Goal: Complete application form: Complete application form

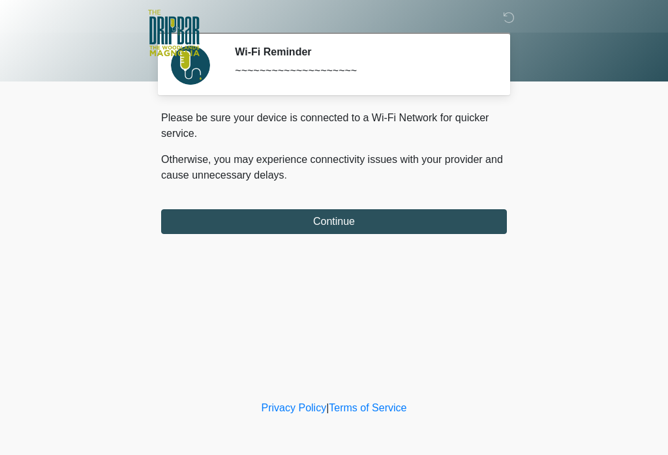
click at [453, 204] on div "Please be sure your device is connected to a Wi-Fi Network for quicker service.…" at bounding box center [334, 172] width 346 height 124
click at [335, 223] on button "Continue" at bounding box center [334, 221] width 346 height 25
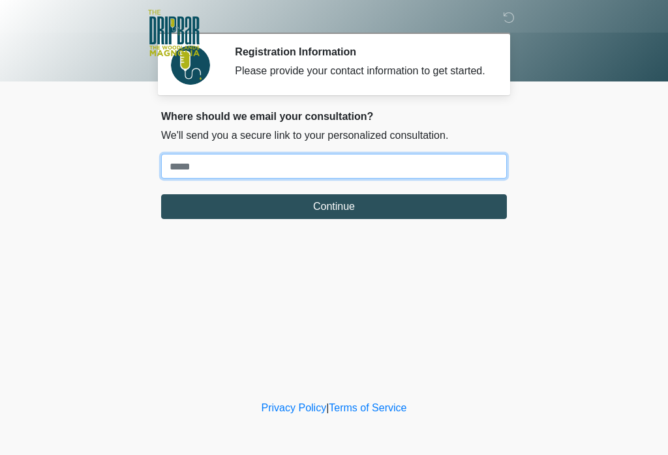
click at [464, 179] on input "Where should we email your treatment plan?" at bounding box center [334, 166] width 346 height 25
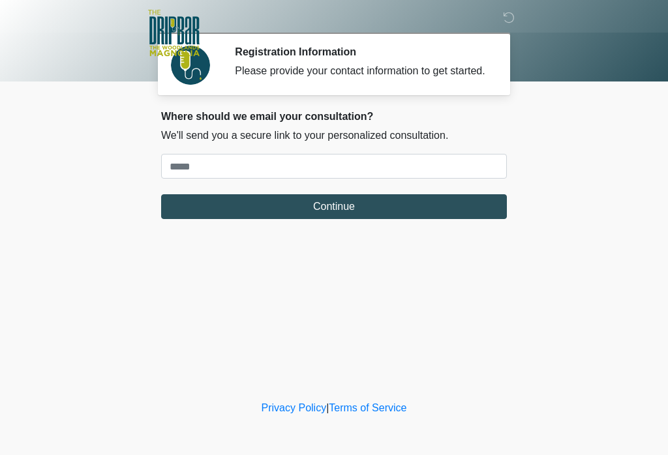
click at [464, 266] on div "‎ ‎ ‎ ‎ Registration Information Please provide your contact information to get…" at bounding box center [333, 199] width 391 height 372
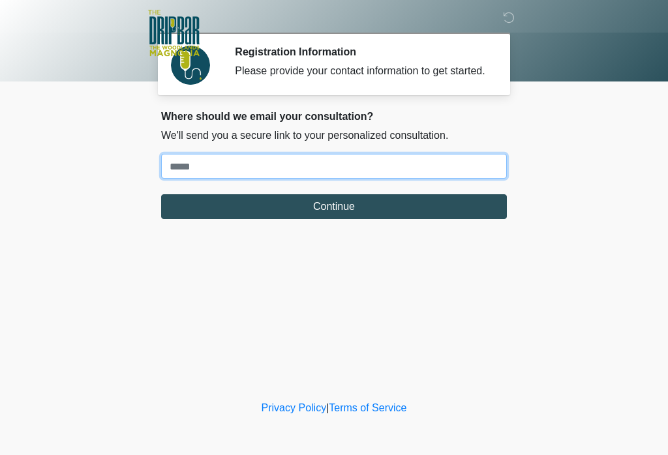
click at [348, 179] on input "Where should we email your treatment plan?" at bounding box center [334, 166] width 346 height 25
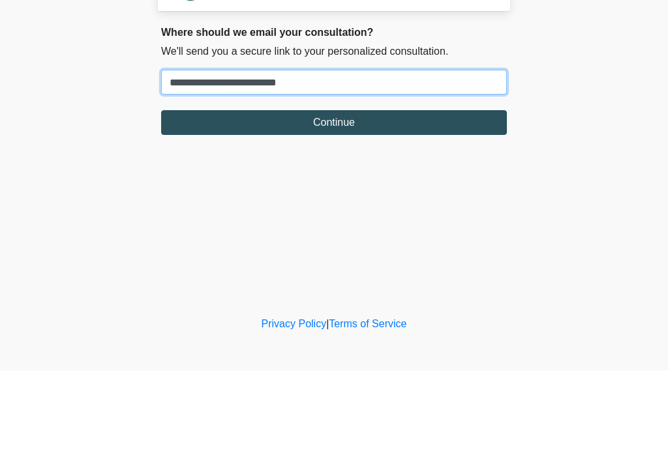
type input "**********"
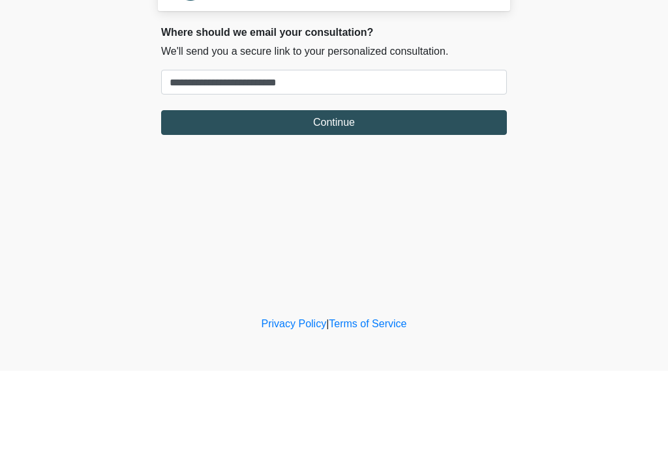
click at [356, 194] on button "Continue" at bounding box center [334, 206] width 346 height 25
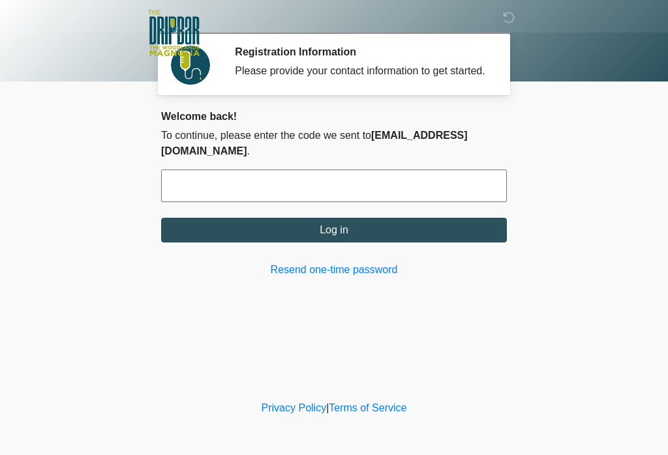
click at [370, 278] on link "Resend one-time password" at bounding box center [334, 270] width 346 height 16
click at [334, 278] on link "Resend one-time password" at bounding box center [334, 270] width 346 height 16
click at [318, 198] on input "text" at bounding box center [334, 186] width 346 height 33
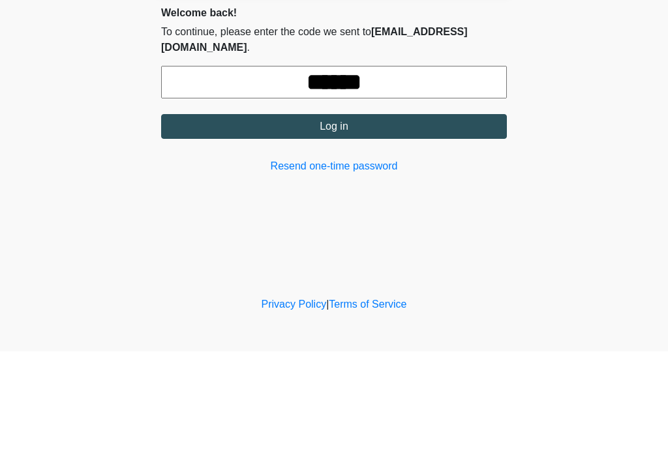
type input "******"
click at [349, 218] on button "Log in" at bounding box center [334, 230] width 346 height 25
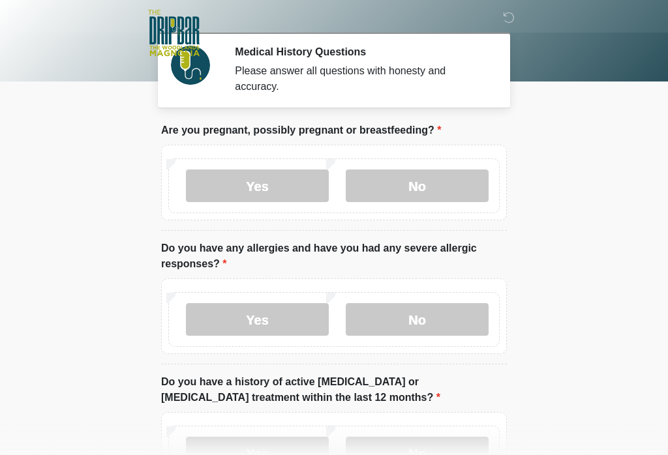
click at [437, 185] on label "No" at bounding box center [417, 186] width 143 height 33
click at [431, 318] on label "No" at bounding box center [417, 319] width 143 height 33
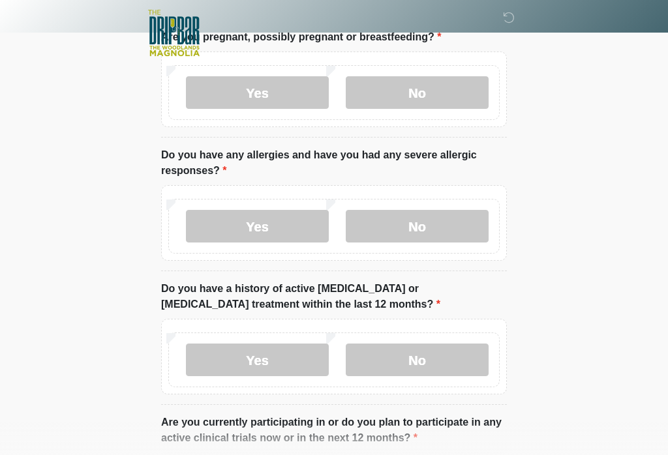
scroll to position [98, 0]
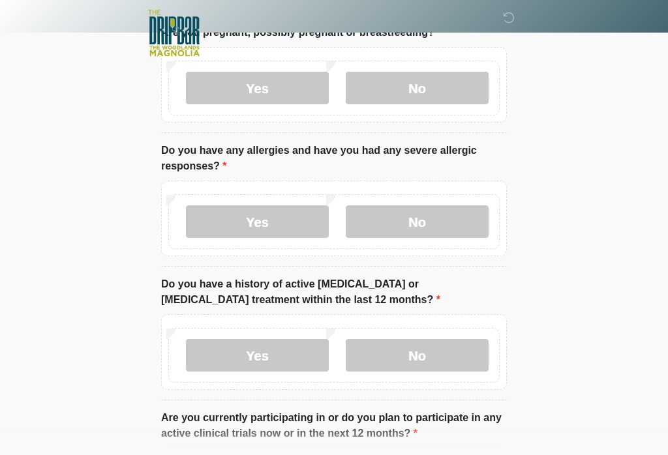
click at [416, 350] on label "No" at bounding box center [417, 355] width 143 height 33
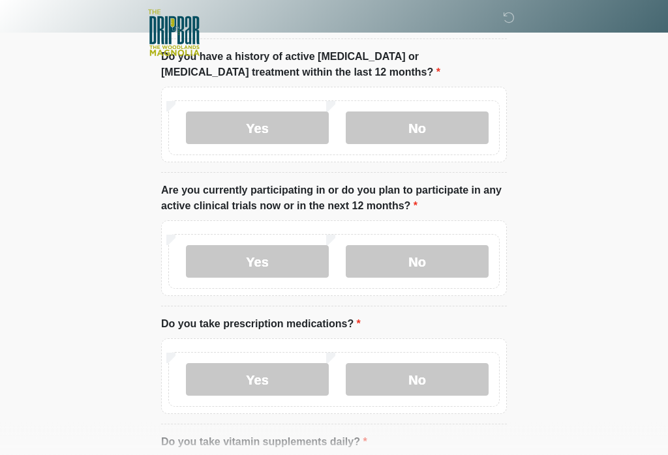
scroll to position [325, 0]
click at [427, 256] on label "No" at bounding box center [417, 261] width 143 height 33
click at [424, 383] on label "No" at bounding box center [417, 379] width 143 height 33
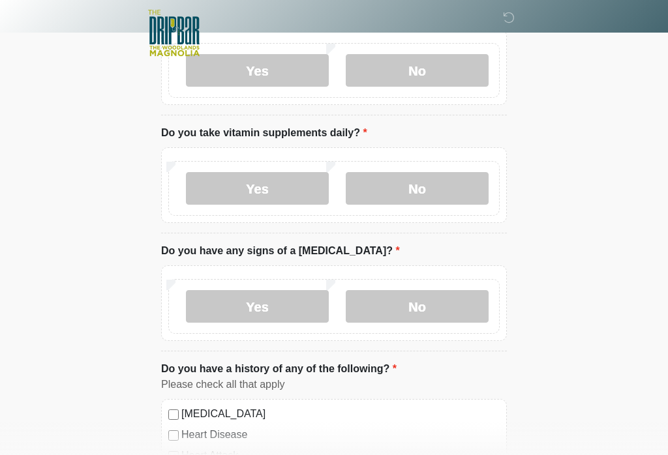
scroll to position [632, 0]
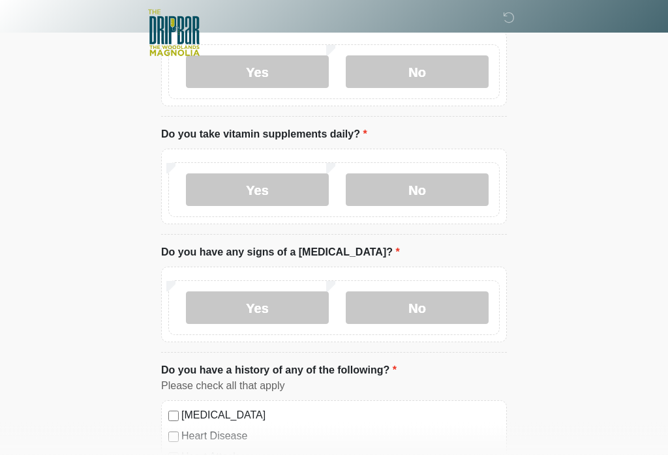
click at [282, 190] on label "Yes" at bounding box center [257, 190] width 143 height 33
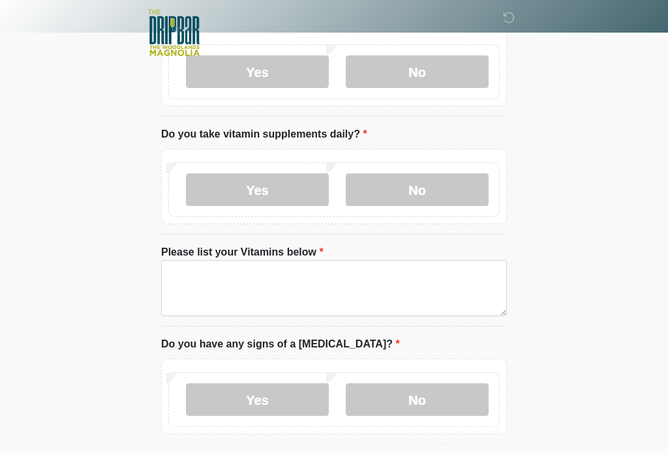
scroll to position [633, 0]
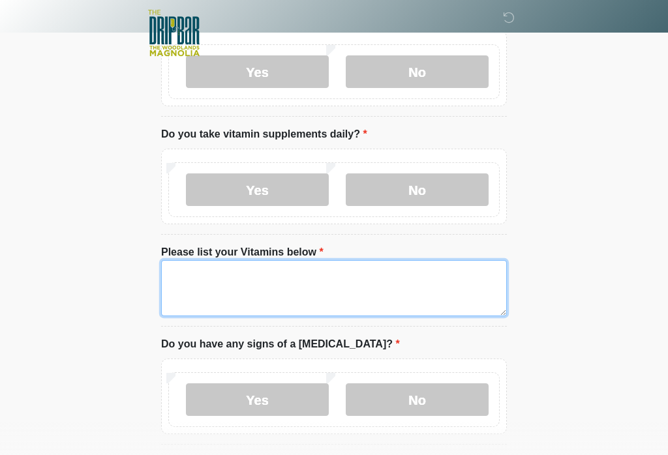
click at [336, 280] on textarea "Please list your Vitamins below" at bounding box center [334, 288] width 346 height 56
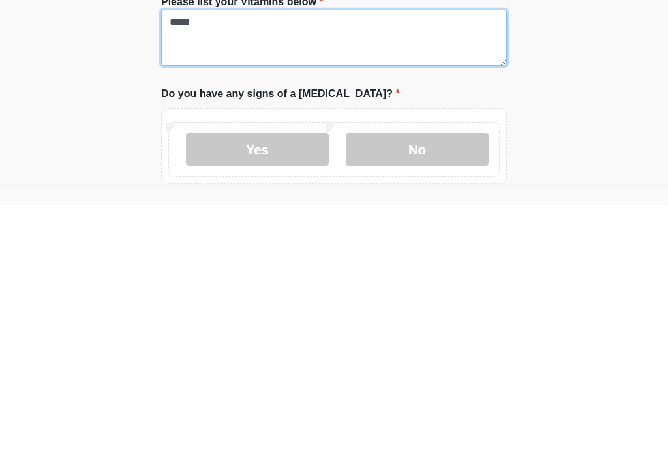
type textarea "*****"
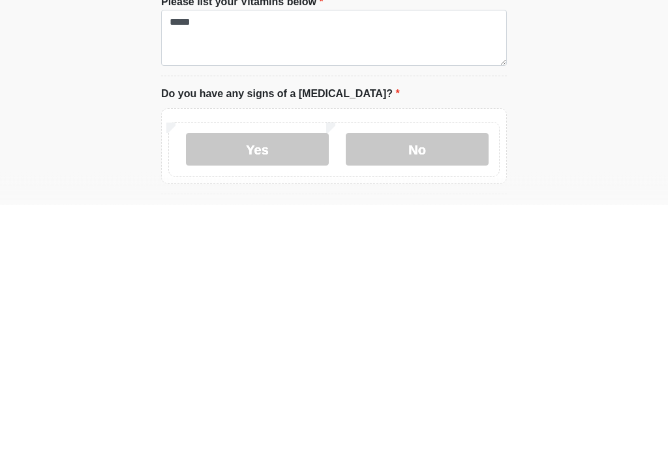
click at [432, 384] on label "No" at bounding box center [417, 400] width 143 height 33
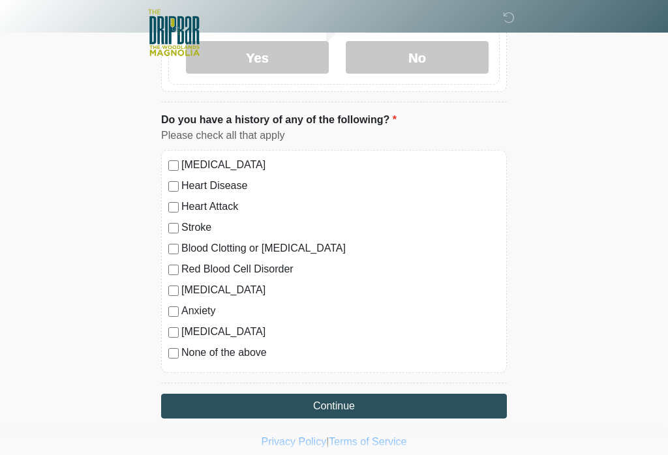
scroll to position [980, 0]
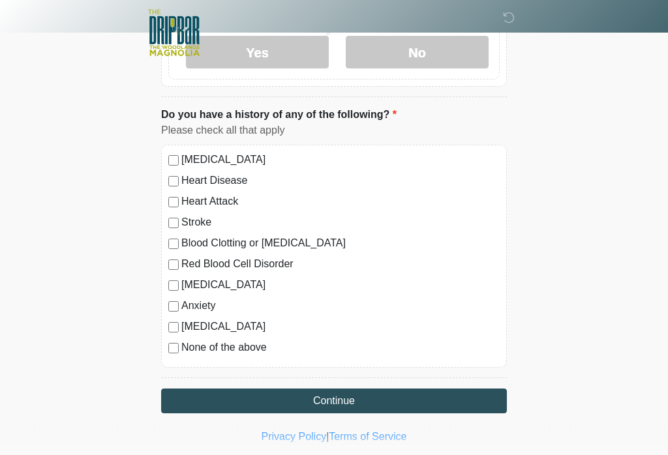
click at [237, 351] on label "None of the above" at bounding box center [340, 348] width 318 height 16
click at [345, 398] on button "Continue" at bounding box center [334, 401] width 346 height 25
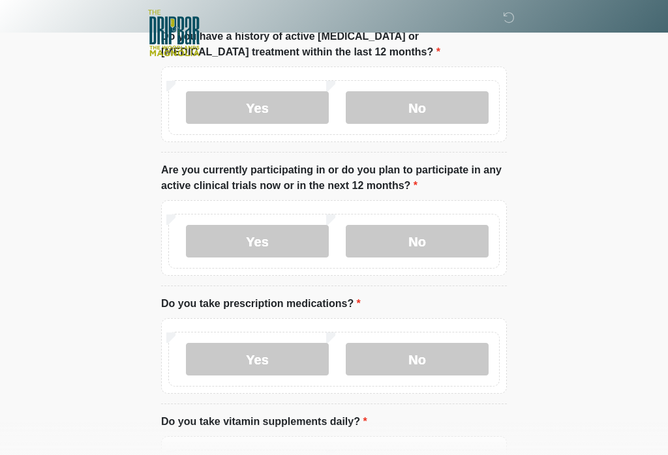
scroll to position [0, 0]
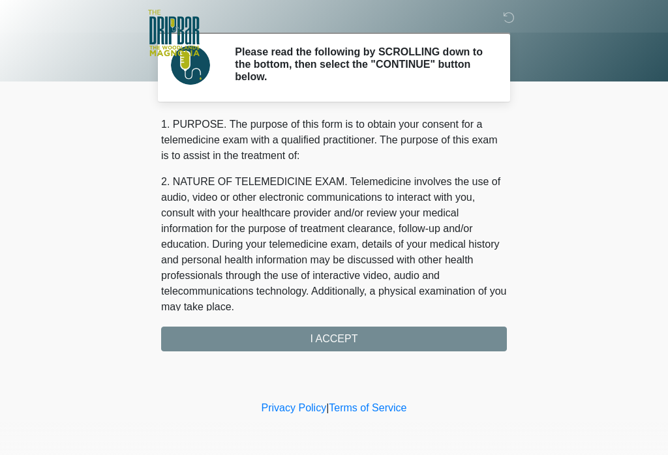
click at [345, 338] on div "1. PURPOSE. The purpose of this form is to obtain your consent for a telemedici…" at bounding box center [334, 234] width 346 height 235
click at [350, 339] on div "1. PURPOSE. The purpose of this form is to obtain your consent for a telemedici…" at bounding box center [334, 234] width 346 height 235
click at [337, 345] on div "1. PURPOSE. The purpose of this form is to obtain your consent for a telemedici…" at bounding box center [334, 234] width 346 height 235
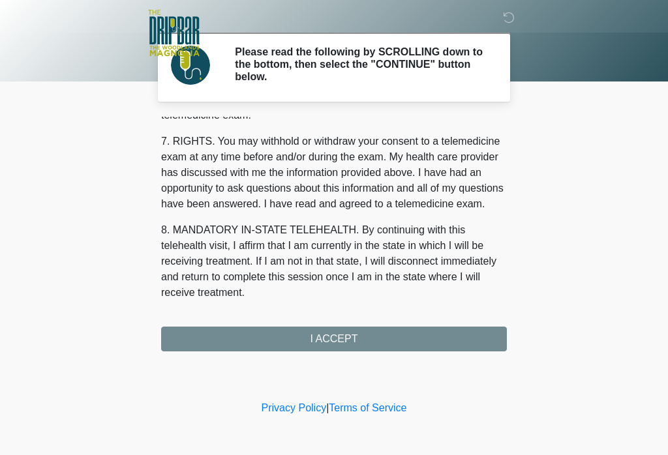
scroll to position [562, 0]
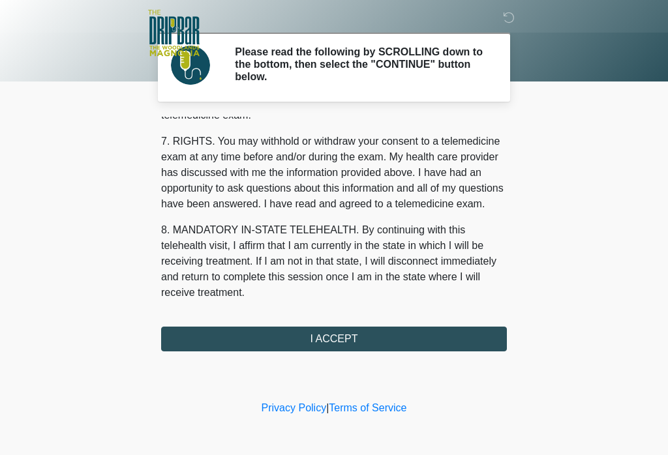
click at [349, 346] on button "I ACCEPT" at bounding box center [334, 339] width 346 height 25
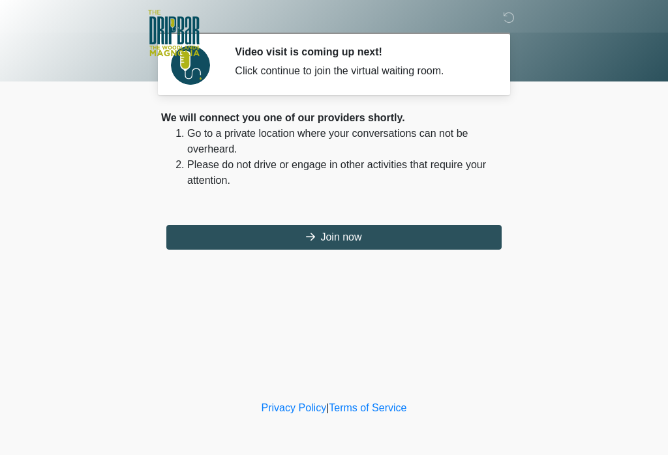
click at [365, 233] on button "Join now" at bounding box center [333, 237] width 335 height 25
